Goal: Transaction & Acquisition: Purchase product/service

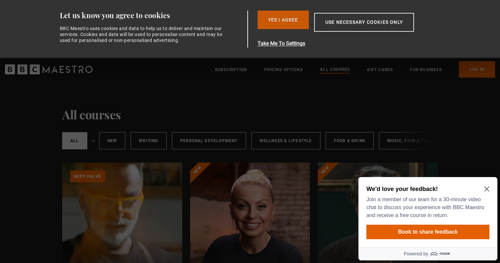
click at [282, 17] on button "Yes I Agree" at bounding box center [282, 20] width 51 height 19
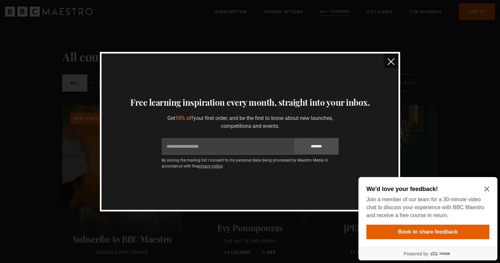
click at [391, 63] on img "close" at bounding box center [390, 61] width 7 height 7
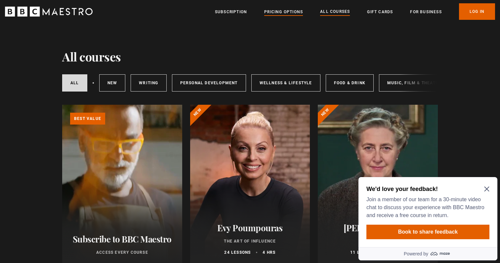
click at [283, 12] on link "Pricing Options" at bounding box center [283, 12] width 39 height 7
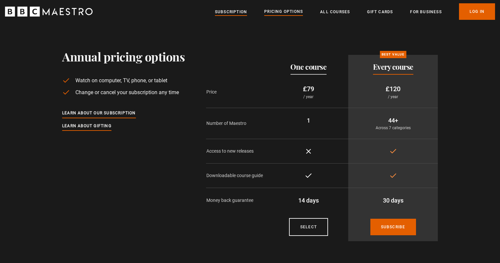
click at [238, 11] on link "Subscription" at bounding box center [231, 12] width 32 height 7
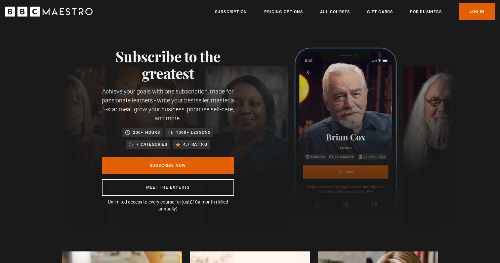
scroll to position [1, 0]
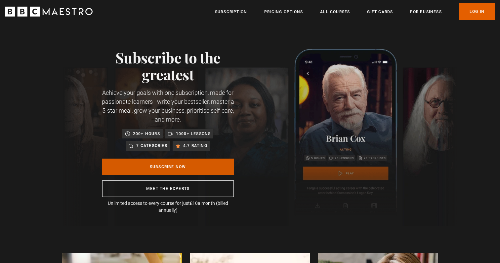
click at [168, 167] on link "Subscribe Now" at bounding box center [168, 167] width 132 height 17
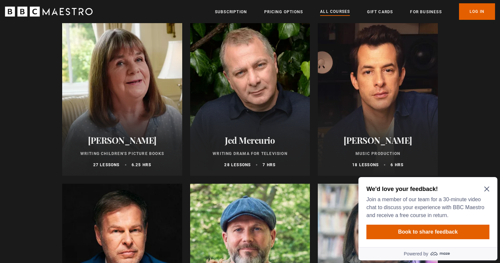
scroll to position [1922, 0]
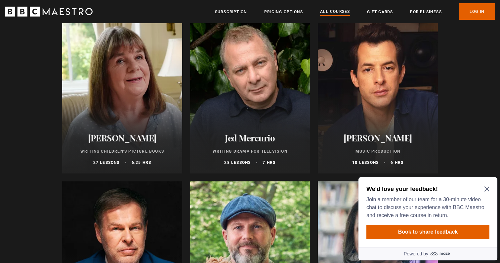
click at [488, 191] on icon "Close Maze Prompt" at bounding box center [486, 188] width 5 height 5
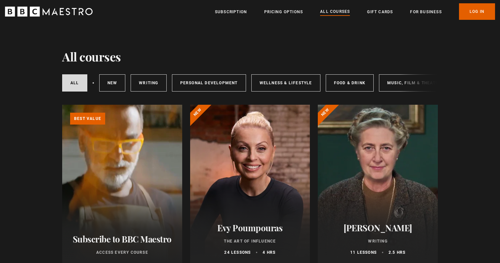
scroll to position [0, 0]
click at [256, 168] on div at bounding box center [250, 184] width 120 height 159
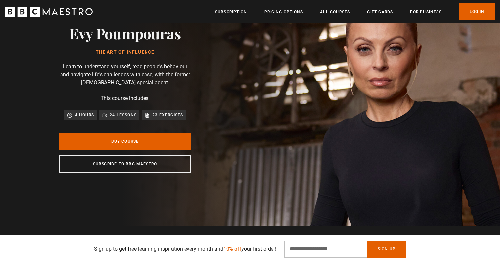
scroll to position [42, 0]
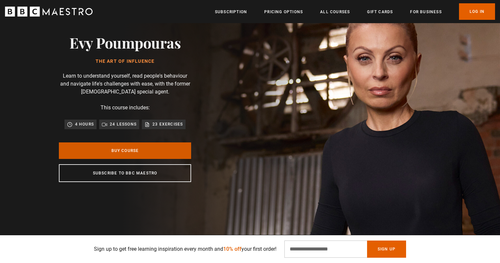
click at [143, 152] on link "Buy Course" at bounding box center [125, 150] width 132 height 17
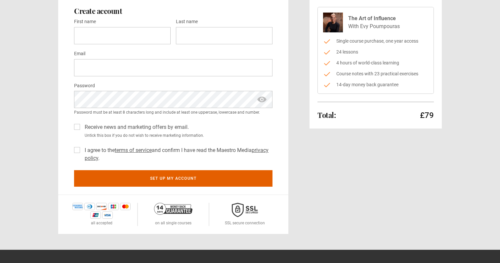
scroll to position [64, 0]
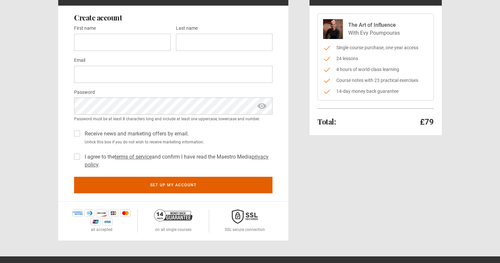
click at [82, 133] on label "Receive news and marketing offers by email." at bounding box center [135, 134] width 107 height 8
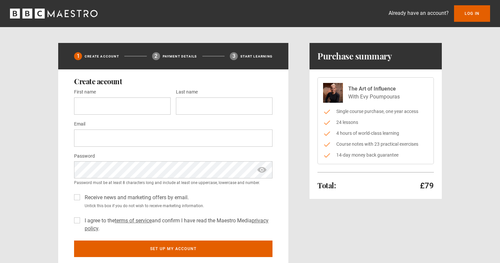
scroll to position [0, 0]
click at [54, 13] on icon "BBC Maestro" at bounding box center [51, 13] width 7 height 7
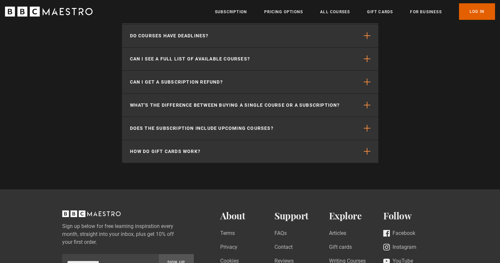
scroll to position [1916, 0]
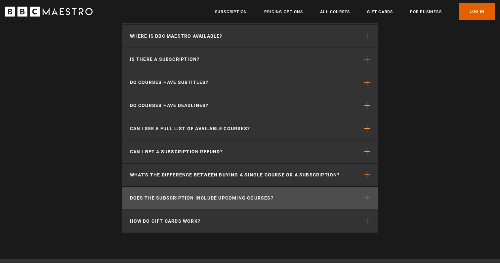
click at [145, 195] on p "Does the subscription include upcoming courses?" at bounding box center [201, 198] width 143 height 7
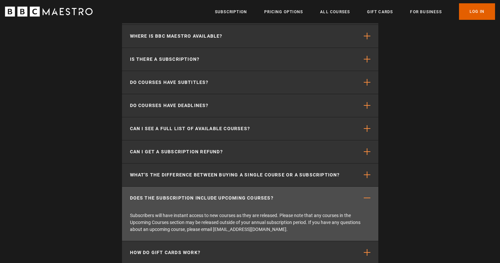
scroll to position [0, 173]
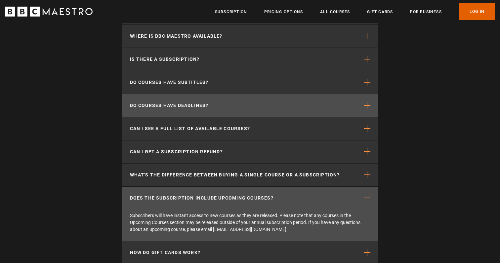
click at [166, 105] on p "Do courses have deadlines?" at bounding box center [169, 105] width 79 height 7
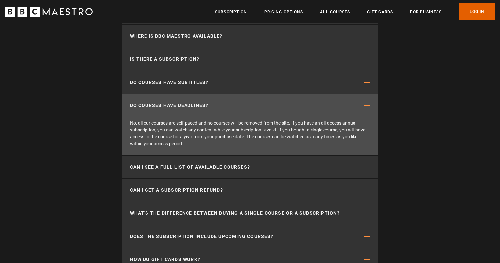
scroll to position [0, 260]
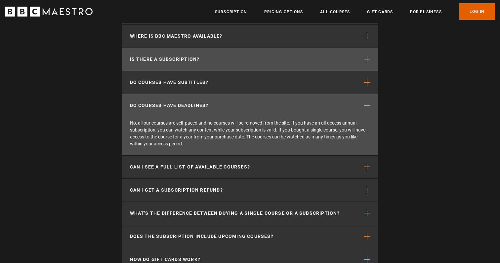
click at [171, 58] on p "Is there a subscription?" at bounding box center [165, 59] width 70 height 7
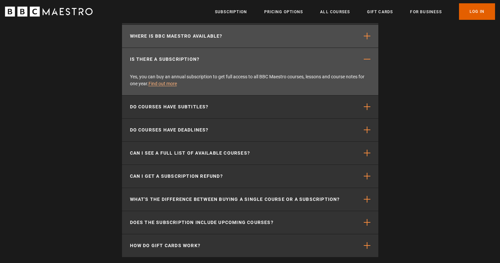
click at [178, 36] on p "Where is BBC Maestro available?" at bounding box center [176, 36] width 93 height 7
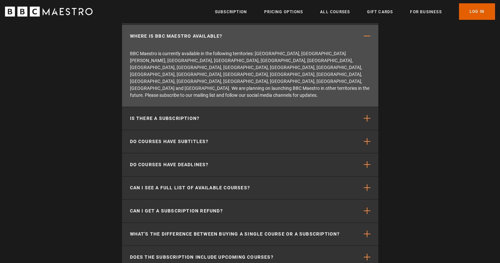
click at [97, 71] on section "Common questions What is BBC Maestro? BBC Maestro is a subscription-based strea…" at bounding box center [250, 123] width 500 height 391
click at [54, 10] on icon "BBC Maestro" at bounding box center [55, 11] width 6 height 7
